Goal: Navigation & Orientation: Find specific page/section

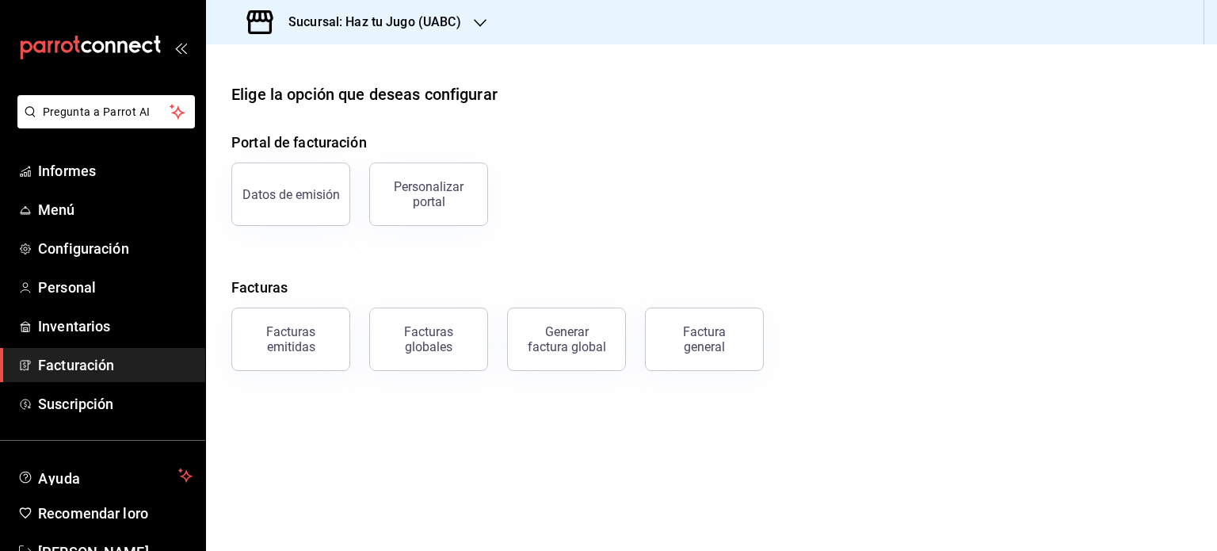
click at [384, 19] on font "Sucursal: Haz tu Jugo (UABC)" at bounding box center [374, 21] width 173 height 15
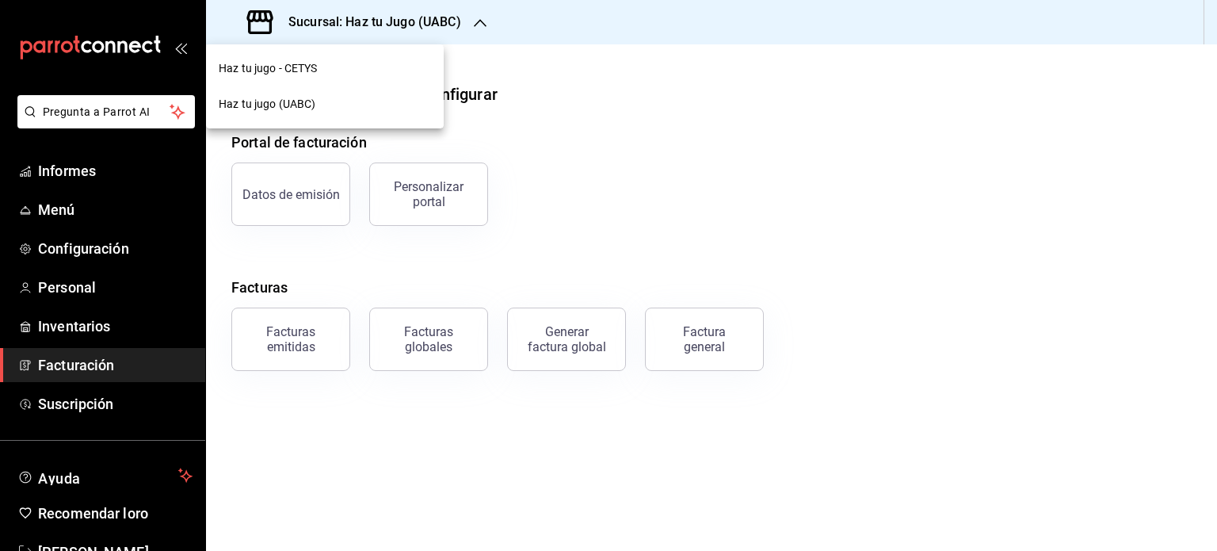
click at [358, 69] on div "Haz tu jugo - CETYS" at bounding box center [325, 68] width 212 height 17
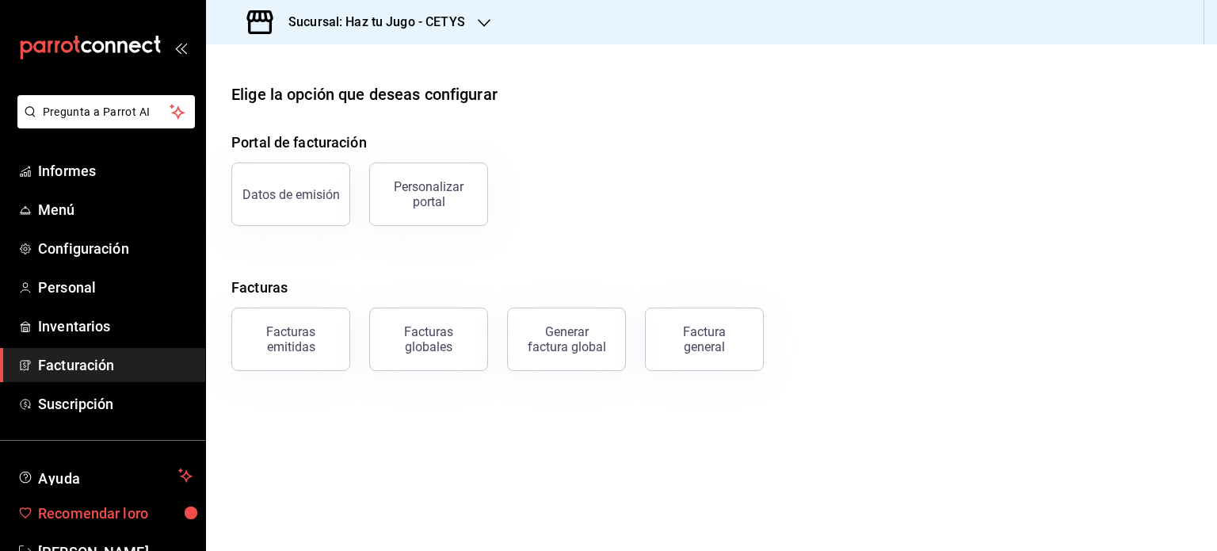
click at [148, 517] on font "Recomendar loro" at bounding box center [93, 513] width 110 height 17
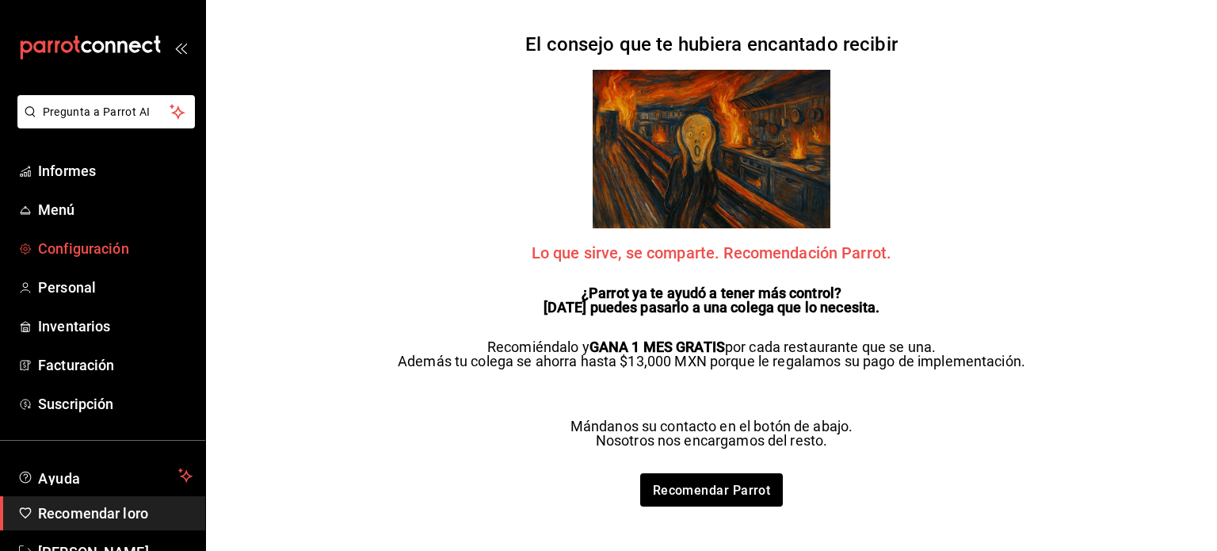
click at [74, 252] on font "Configuración" at bounding box center [83, 248] width 91 height 17
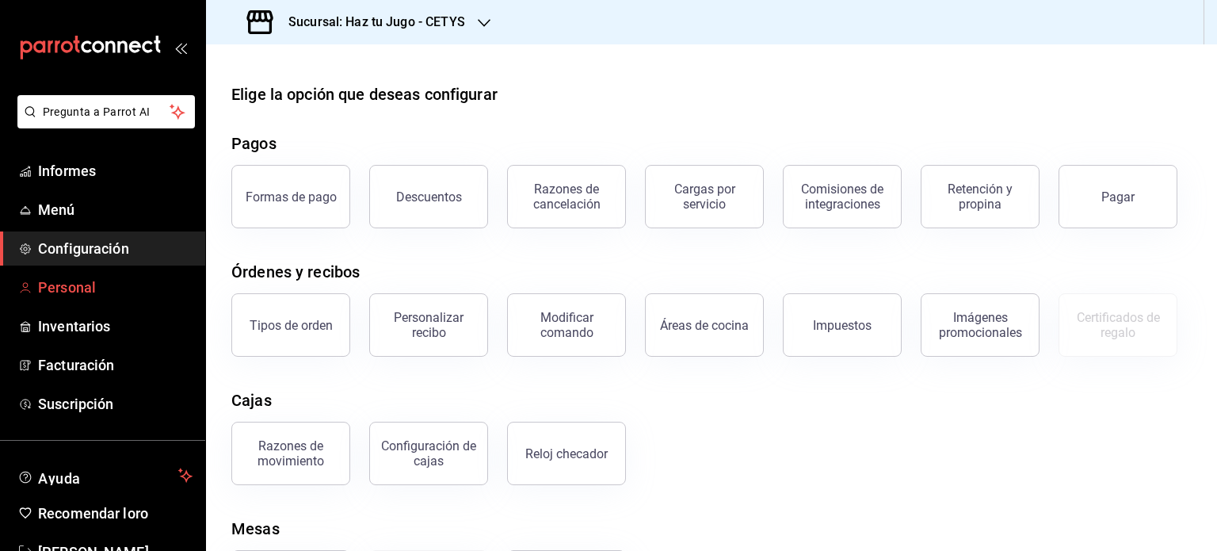
click at [82, 288] on font "Personal" at bounding box center [67, 287] width 58 height 17
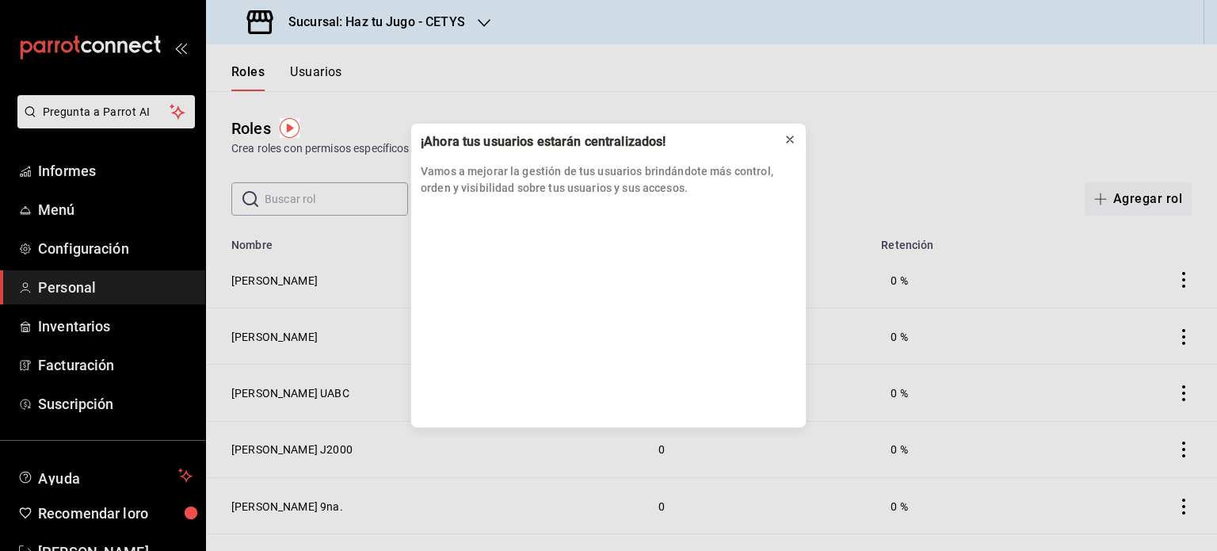
click at [795, 137] on icon at bounding box center [789, 139] width 13 height 13
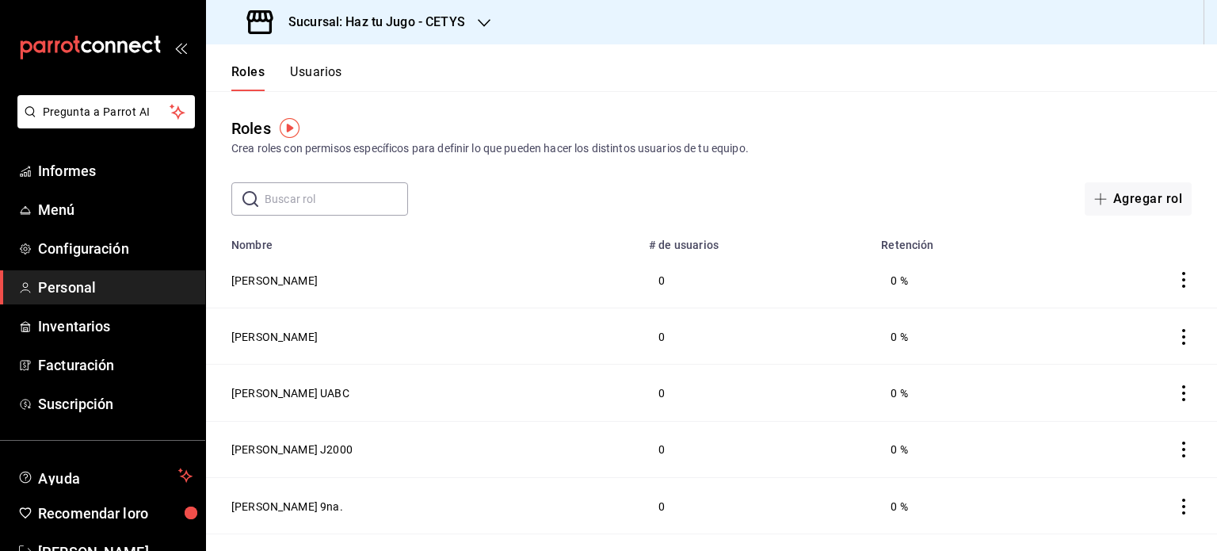
click at [1176, 335] on icon "comportamiento" at bounding box center [1184, 337] width 16 height 16
click at [400, 277] on div at bounding box center [608, 275] width 1217 height 551
click at [104, 361] on font "Facturación" at bounding box center [76, 364] width 76 height 17
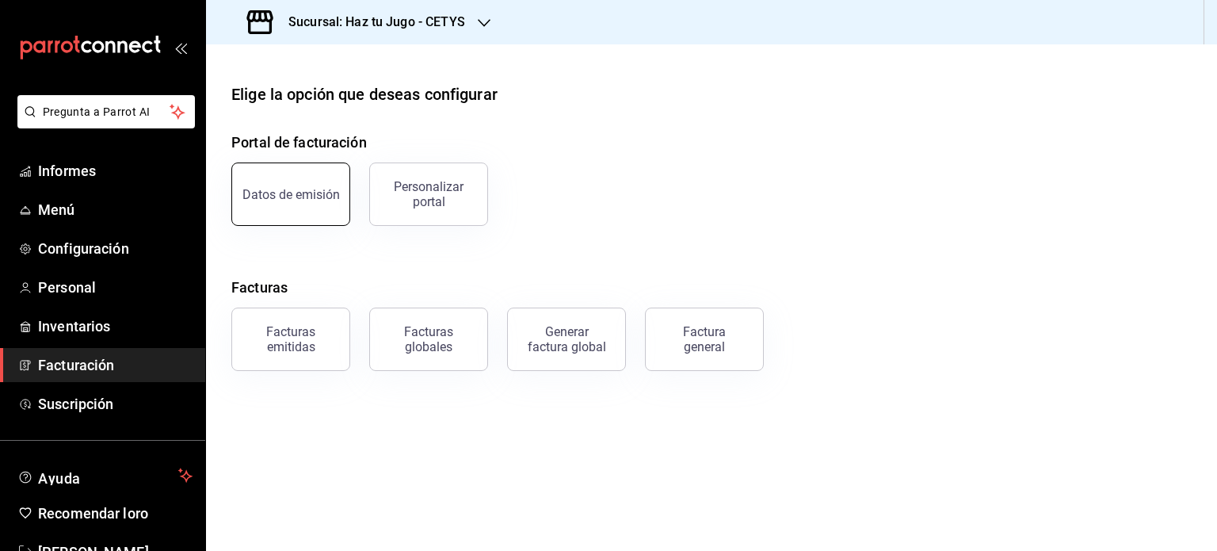
click at [282, 187] on font "Datos de emisión" at bounding box center [290, 194] width 97 height 15
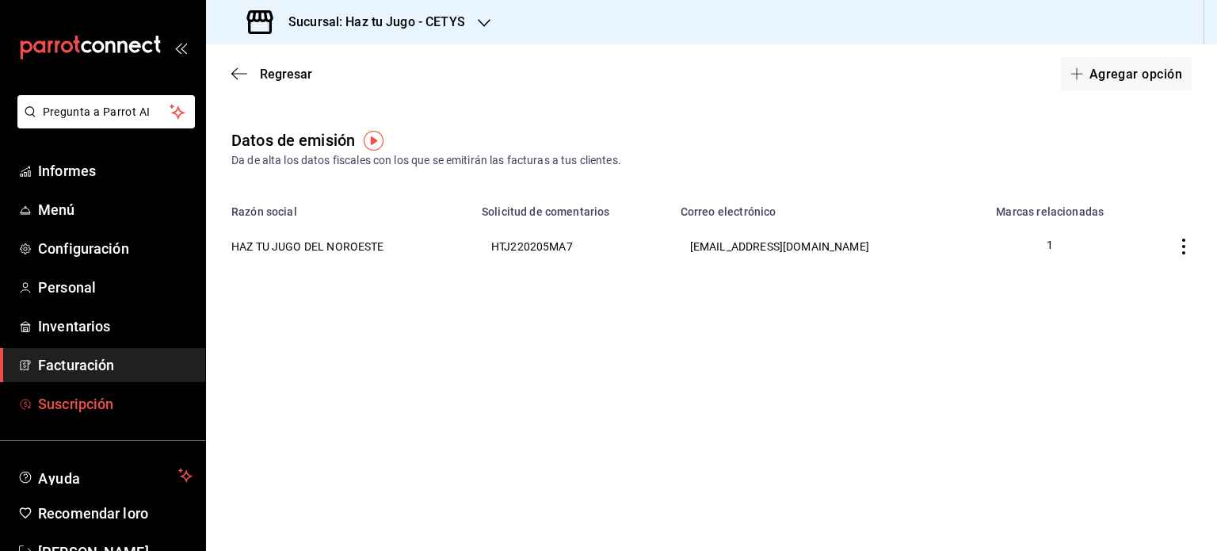
click at [136, 395] on span "Suscripción" at bounding box center [115, 403] width 154 height 21
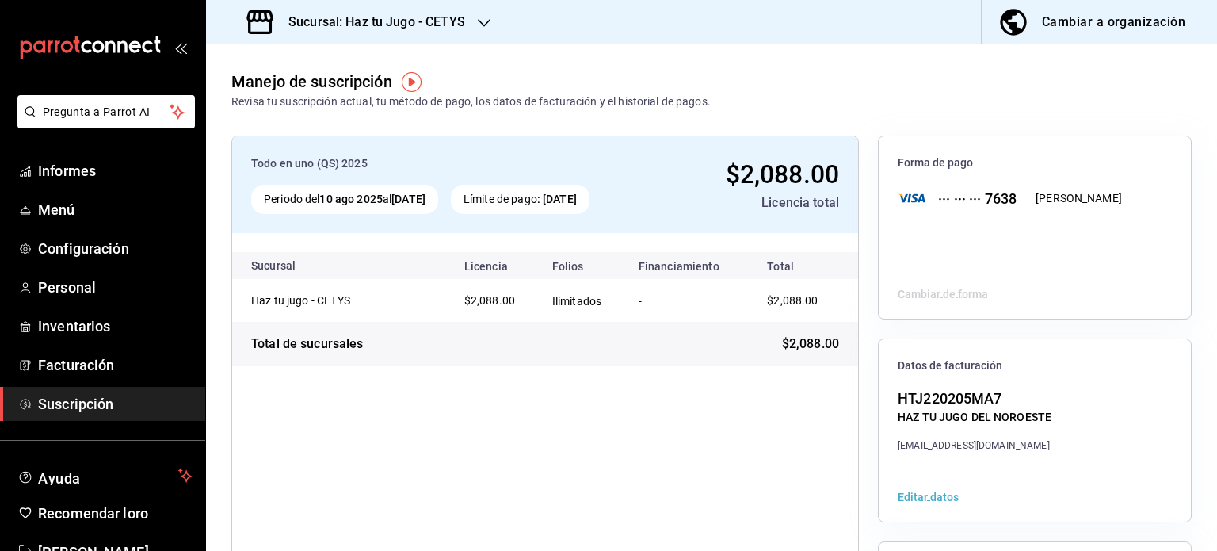
click at [930, 490] on font "Editar datos" at bounding box center [928, 496] width 61 height 13
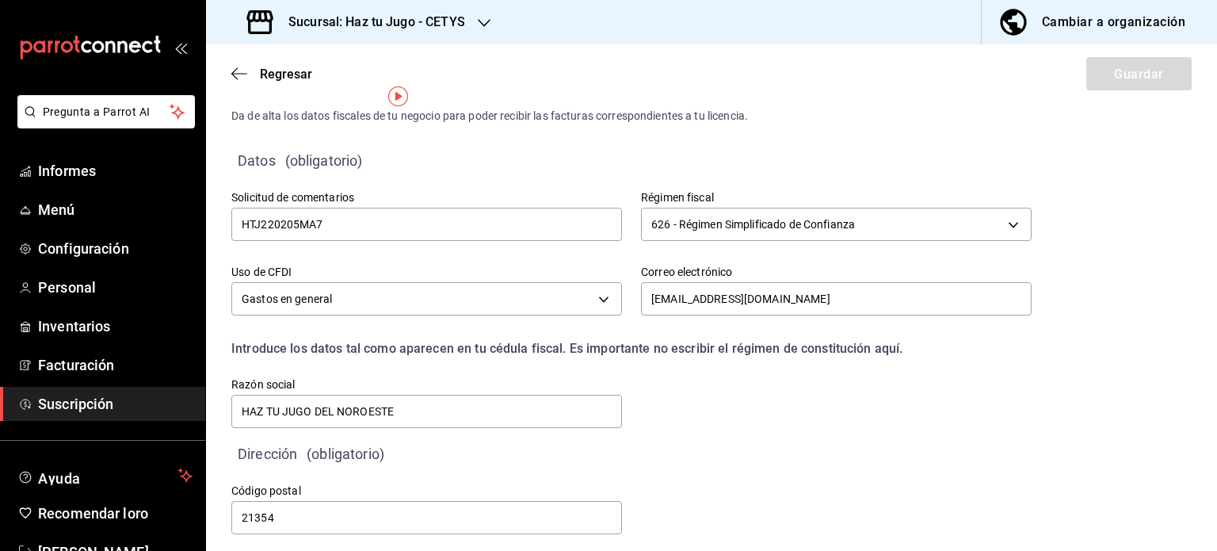
scroll to position [55, 0]
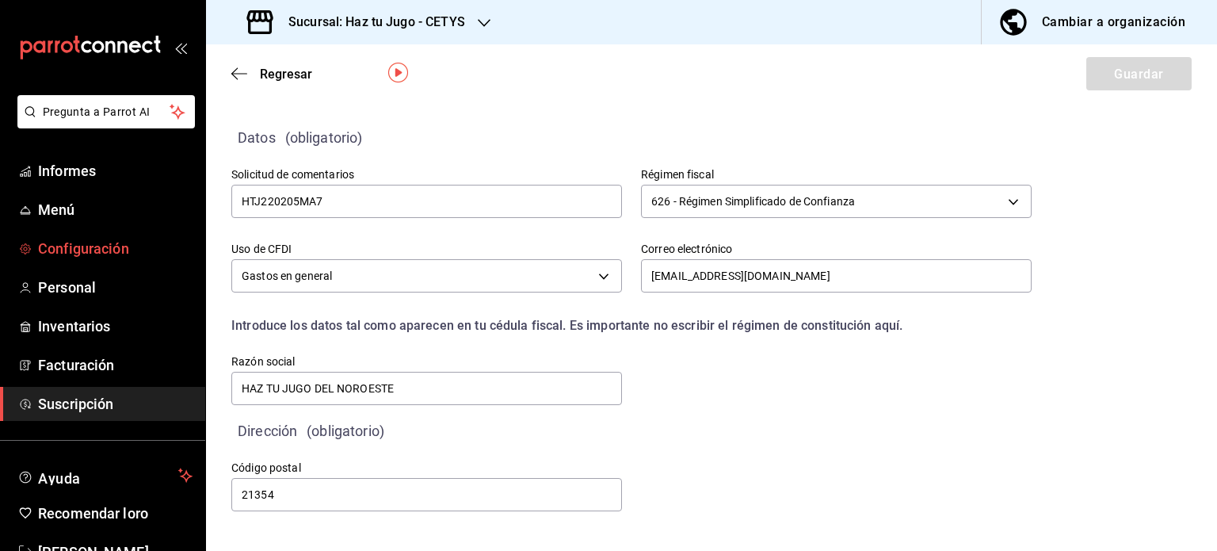
click at [125, 245] on font "Configuración" at bounding box center [83, 248] width 91 height 17
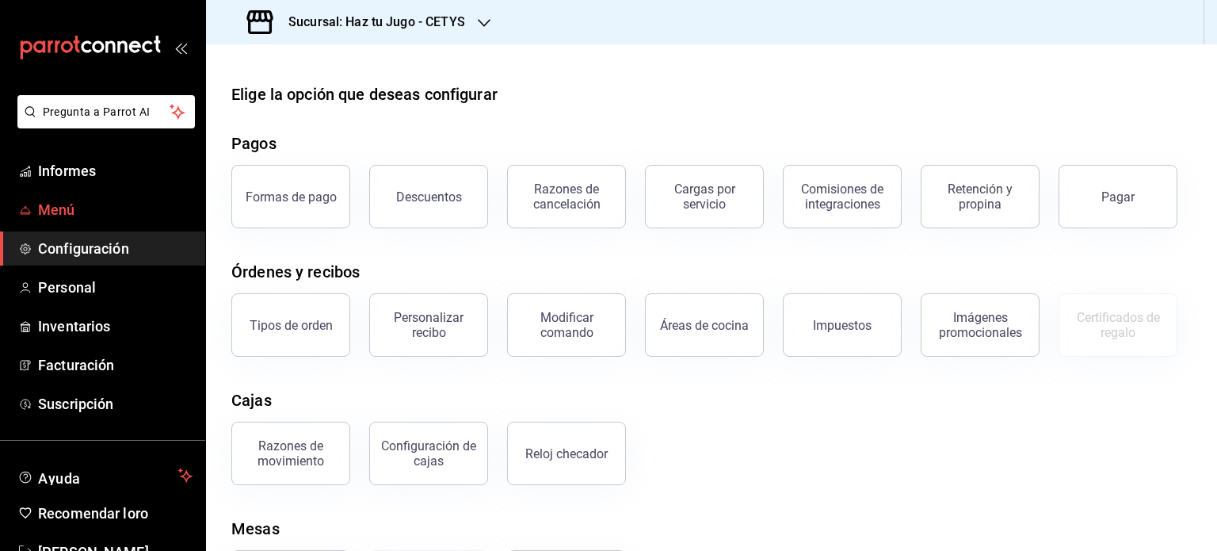
click at [69, 208] on font "Menú" at bounding box center [56, 209] width 37 height 17
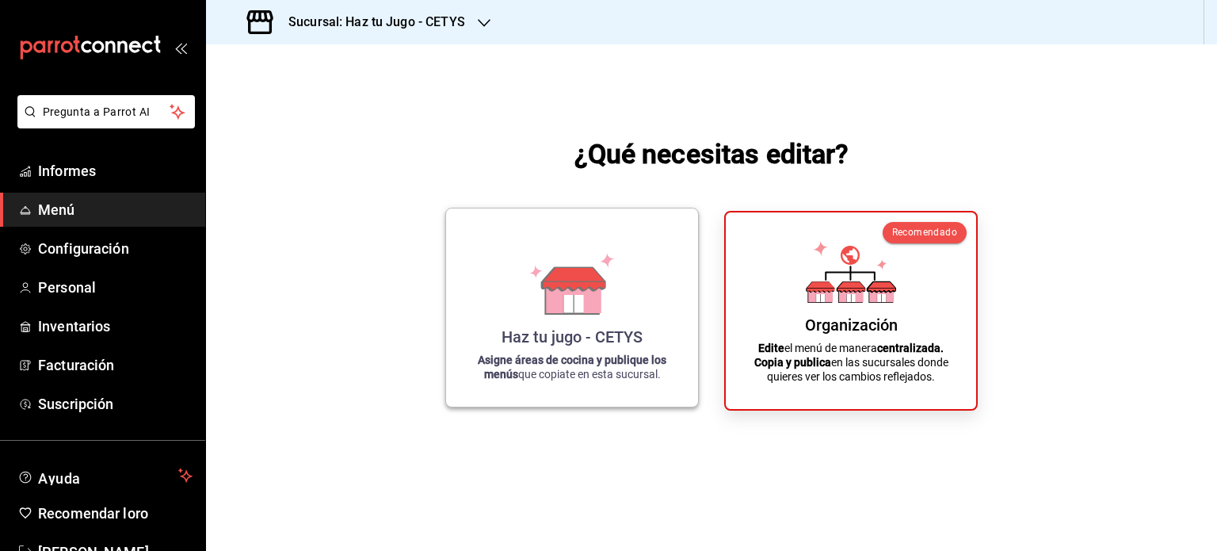
click at [545, 341] on font "Haz tu jugo - CETYS" at bounding box center [571, 336] width 141 height 19
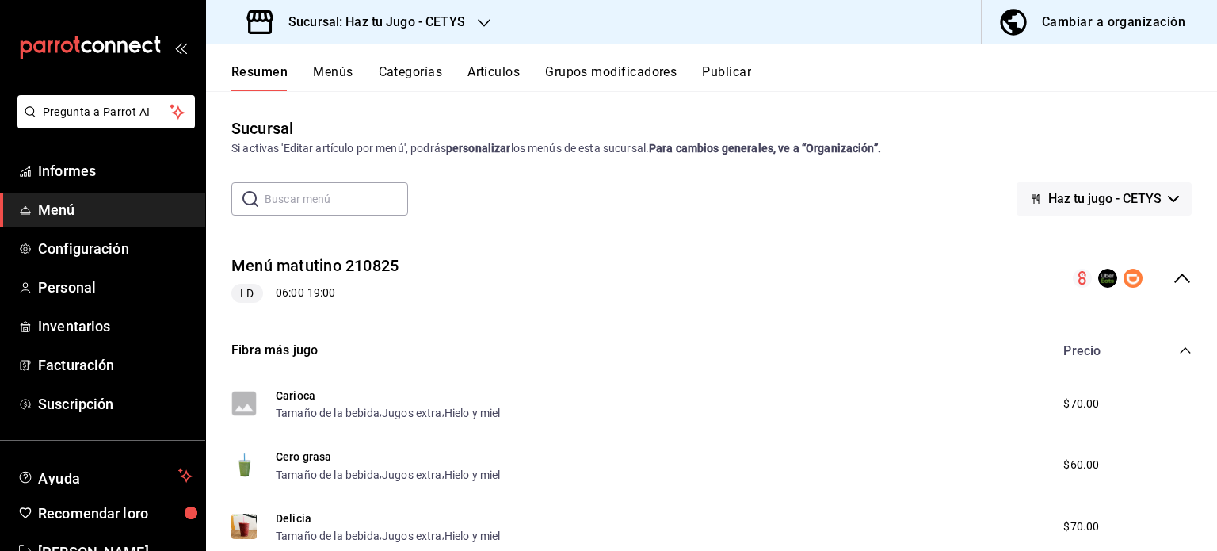
click at [483, 23] on icon "button" at bounding box center [484, 23] width 13 height 13
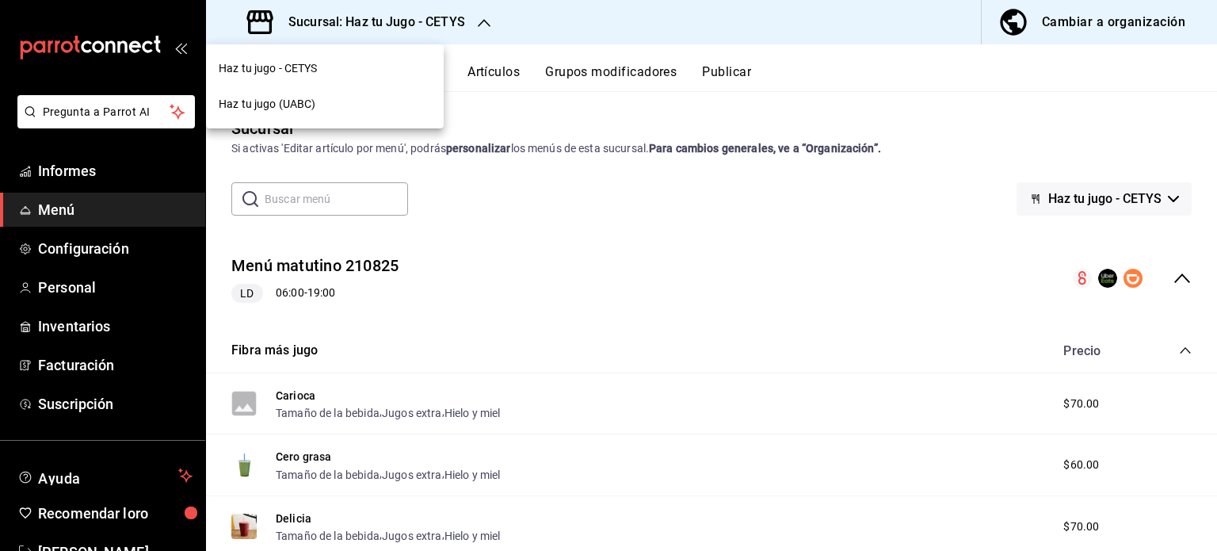
click at [261, 104] on font "Haz tu jugo (UABC)" at bounding box center [267, 103] width 97 height 13
